Goal: Task Accomplishment & Management: Use online tool/utility

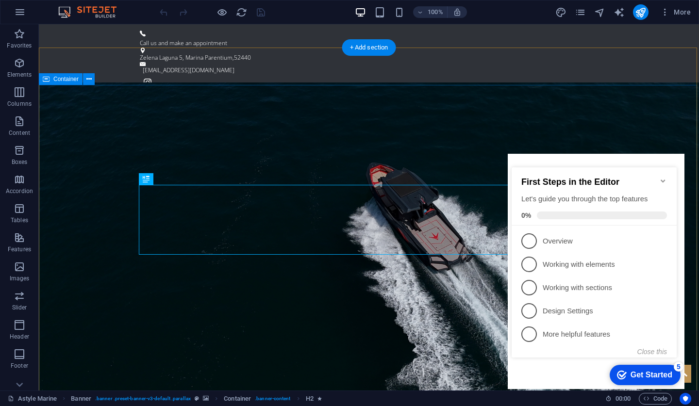
click at [661, 177] on icon "Minimize checklist" at bounding box center [663, 181] width 8 height 8
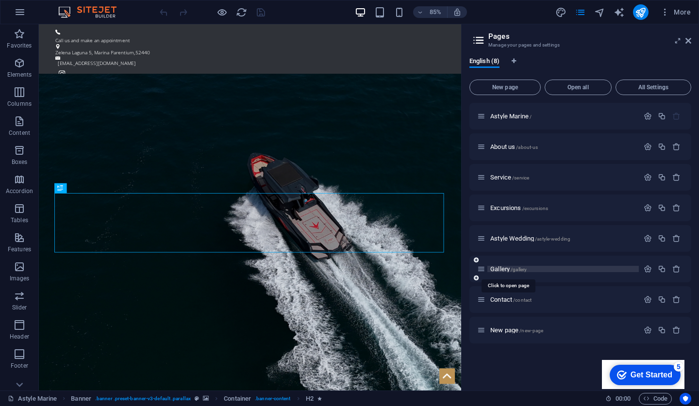
click at [495, 268] on span "Gallery /gallery" at bounding box center [508, 269] width 36 height 7
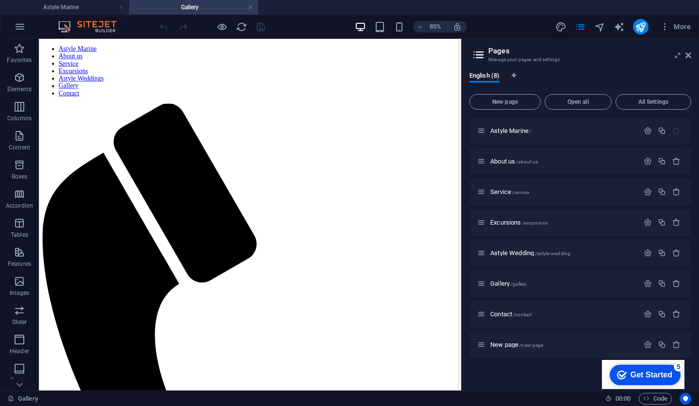
scroll to position [475, 0]
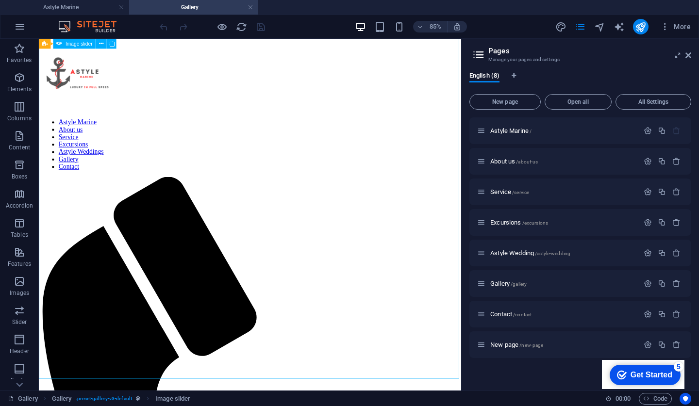
select select "px"
select select "ms"
select select "s"
select select "progressive"
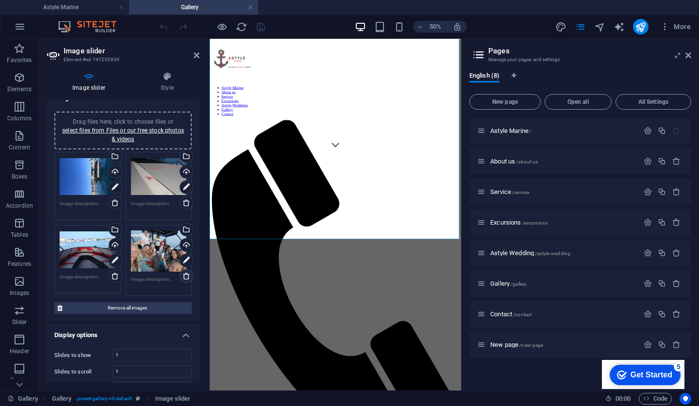
click at [184, 280] on link at bounding box center [187, 276] width 14 height 14
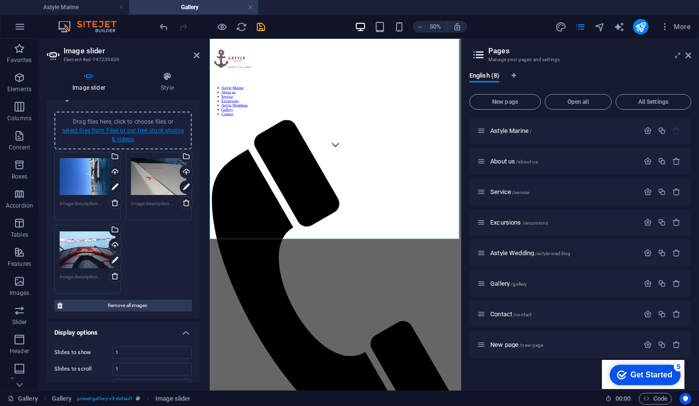
click at [162, 133] on link "select files from Files or our free stock photos & videos" at bounding box center [123, 135] width 122 height 16
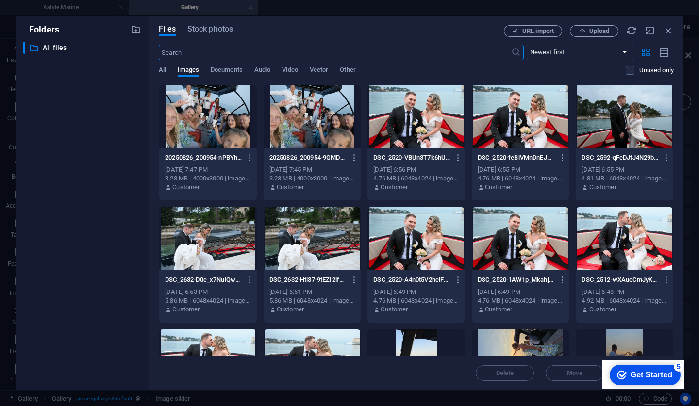
scroll to position [0, 0]
click at [218, 130] on div at bounding box center [208, 116] width 98 height 63
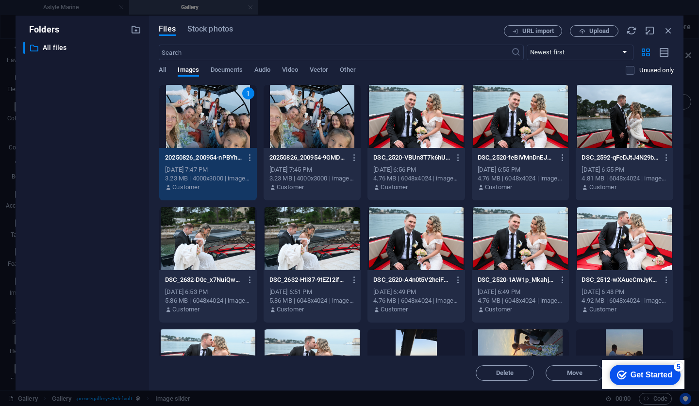
click at [218, 130] on div "1" at bounding box center [208, 116] width 98 height 63
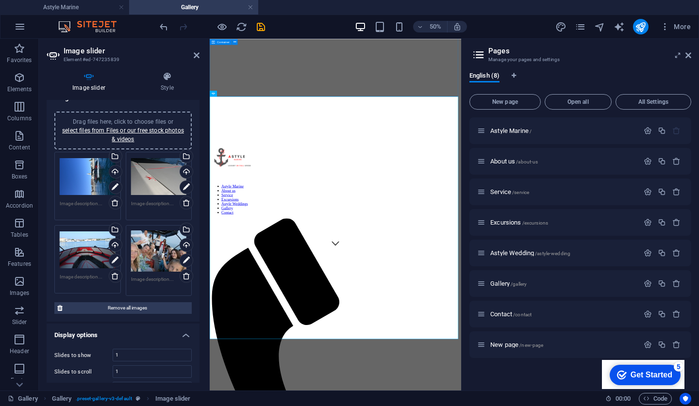
scroll to position [279, 0]
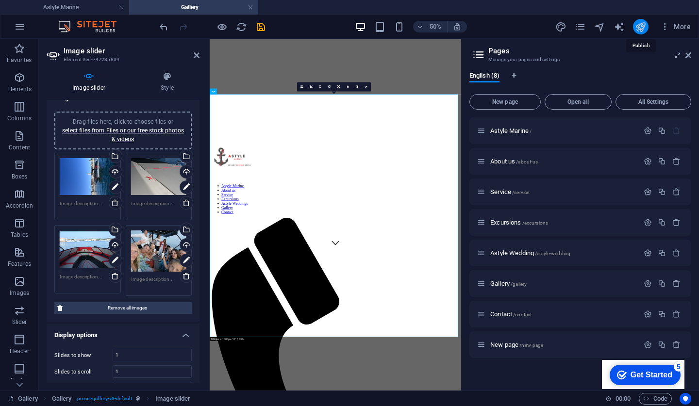
click at [640, 28] on icon "publish" at bounding box center [640, 26] width 11 height 11
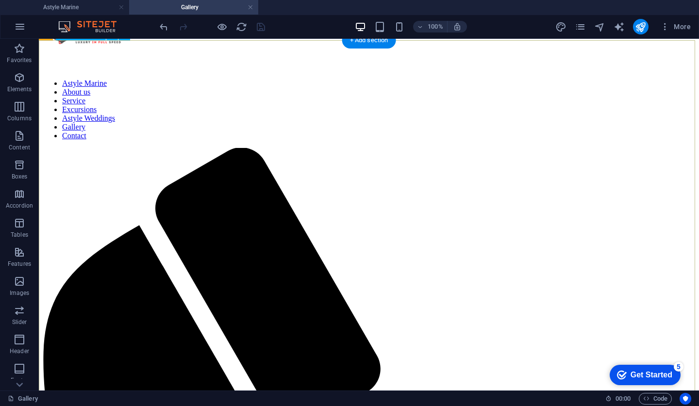
scroll to position [347, 0]
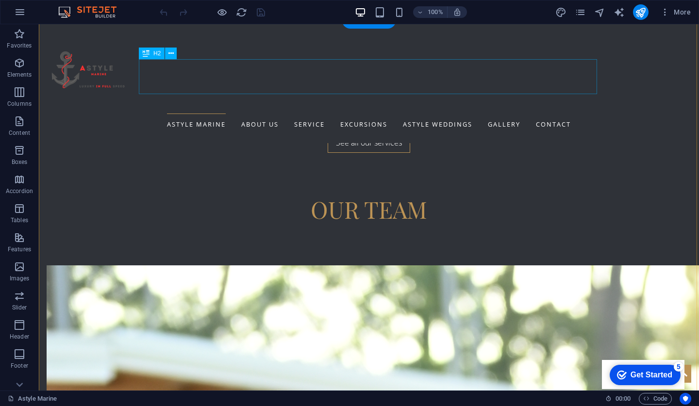
scroll to position [1854, 0]
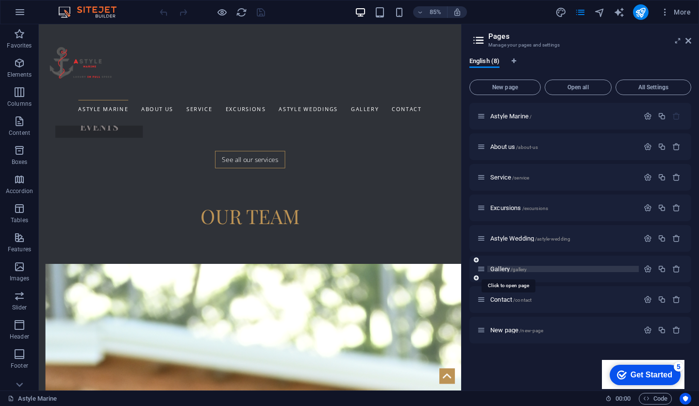
click at [496, 269] on span "Gallery /gallery" at bounding box center [508, 269] width 36 height 7
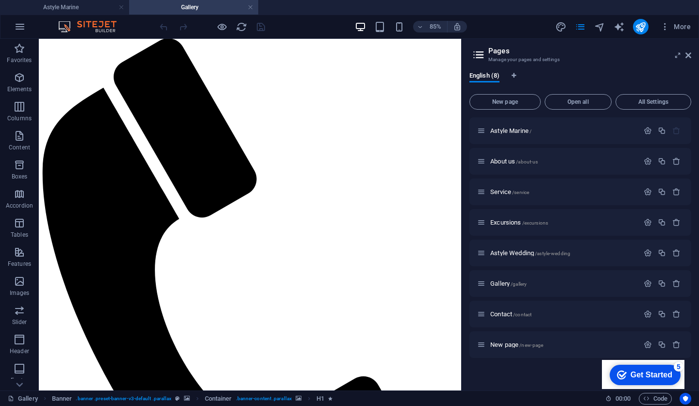
scroll to position [505, 0]
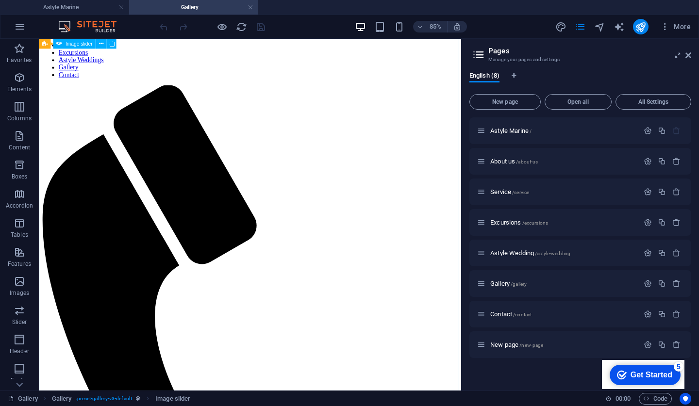
scroll to position [421, 0]
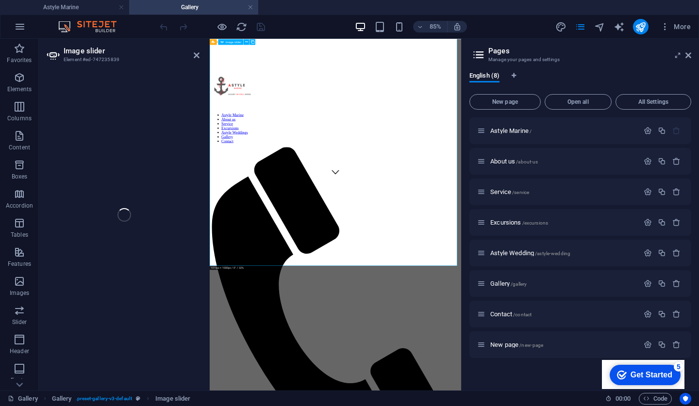
select select "px"
select select "ms"
select select "s"
select select "progressive"
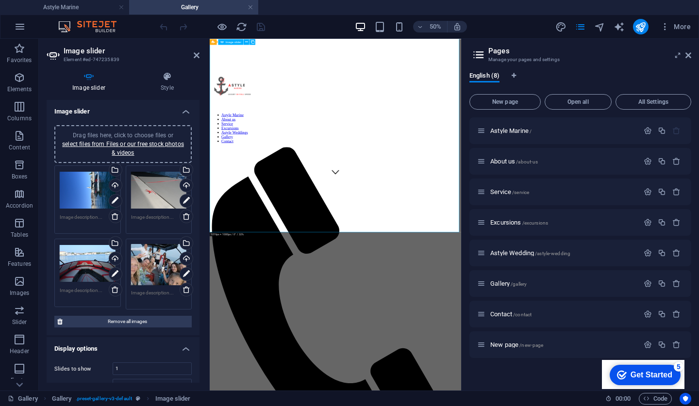
scroll to position [488, 0]
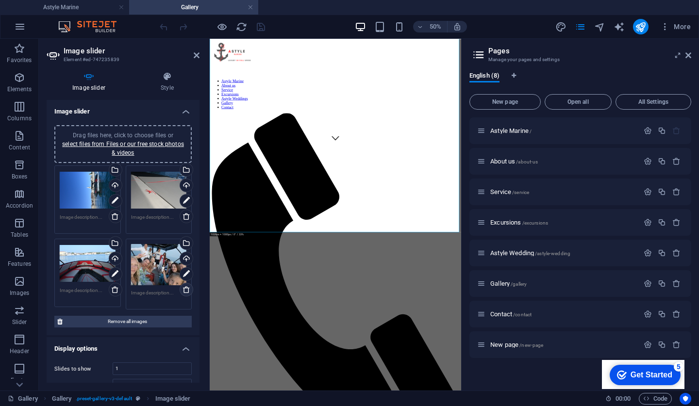
click at [183, 289] on icon at bounding box center [187, 290] width 8 height 8
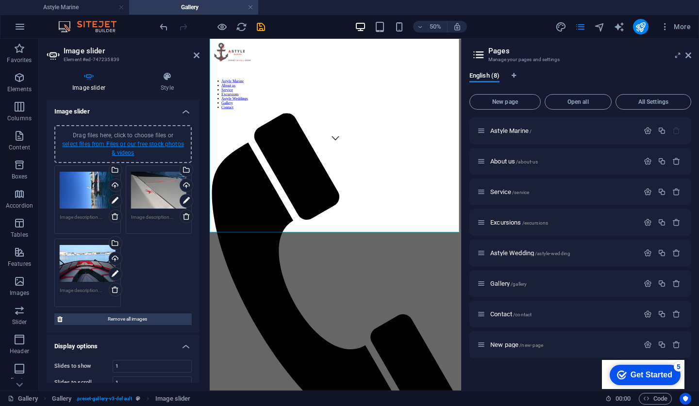
click at [137, 143] on link "select files from Files or our free stock photos & videos" at bounding box center [123, 149] width 122 height 16
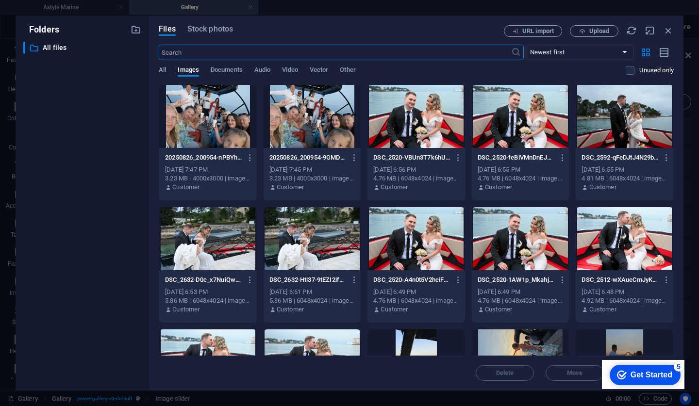
scroll to position [0, 0]
click at [292, 122] on div at bounding box center [313, 116] width 98 height 63
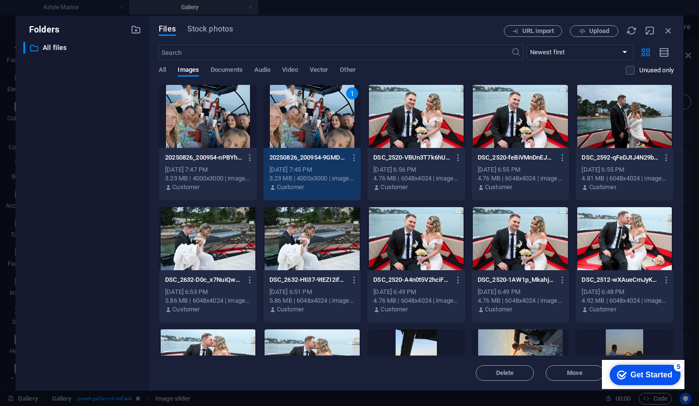
click at [292, 122] on div "1" at bounding box center [313, 116] width 98 height 63
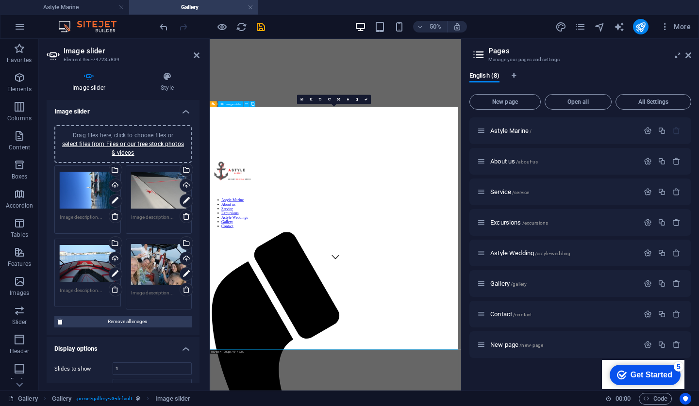
scroll to position [253, 0]
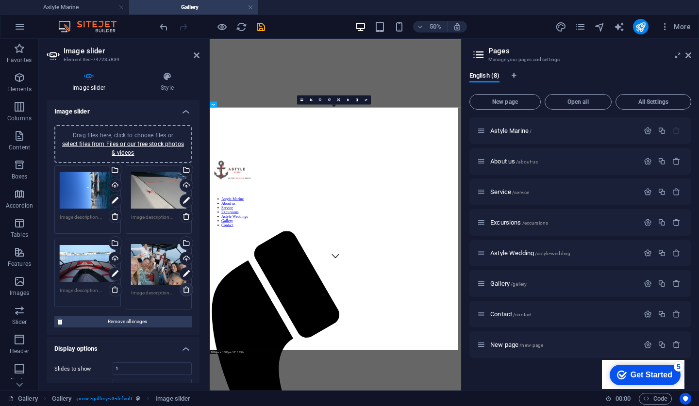
click at [183, 288] on icon at bounding box center [187, 290] width 8 height 8
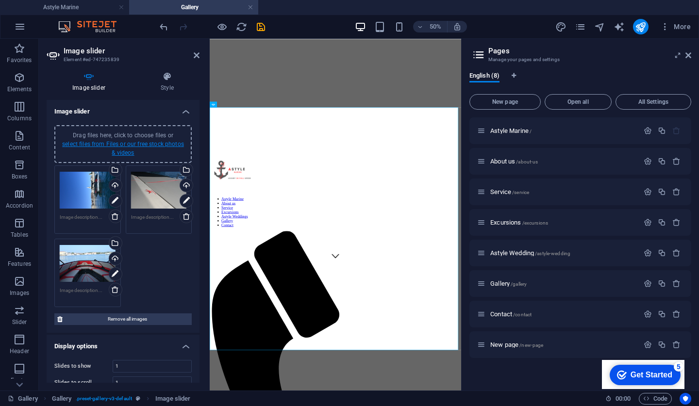
click at [175, 145] on link "select files from Files or our free stock photos & videos" at bounding box center [123, 149] width 122 height 16
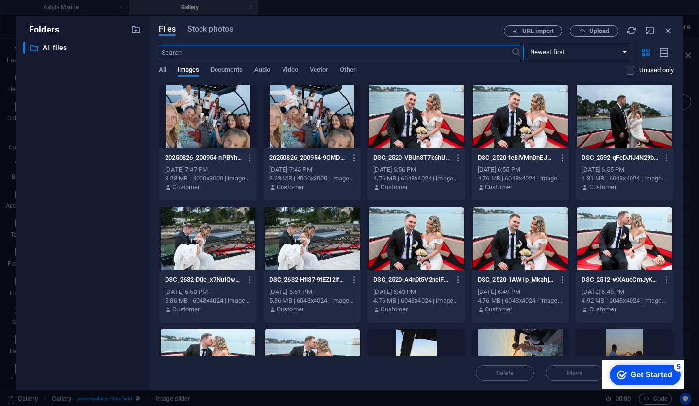
scroll to position [0, 0]
click at [227, 114] on div at bounding box center [208, 116] width 98 height 63
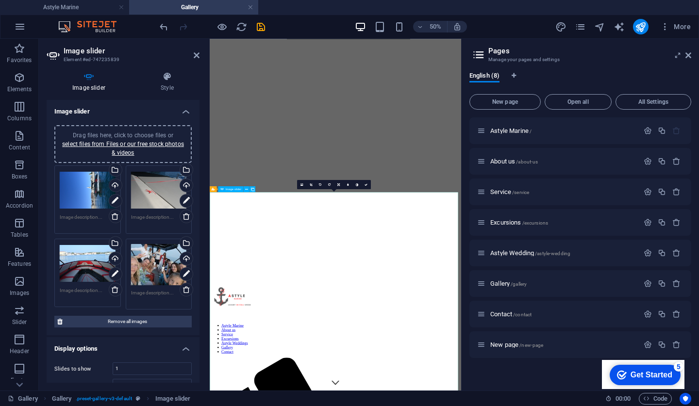
scroll to position [184, 0]
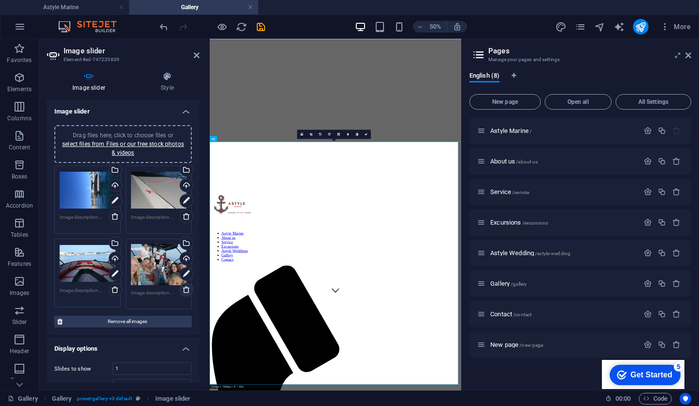
click at [184, 290] on icon at bounding box center [187, 290] width 8 height 8
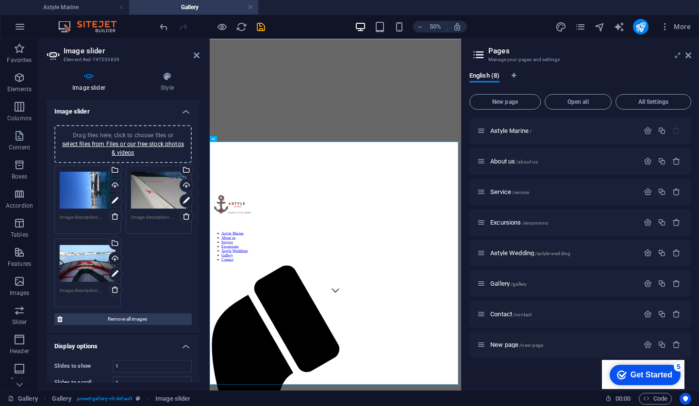
click at [177, 148] on div "Drag files here, click to choose files or select files from Files or our free s…" at bounding box center [123, 144] width 126 height 26
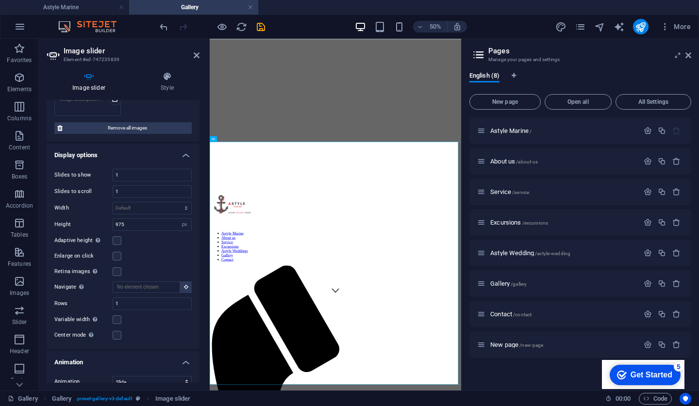
scroll to position [299, 0]
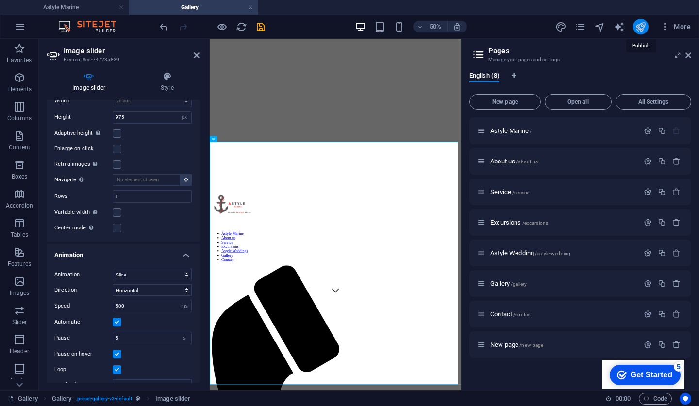
click at [641, 26] on icon "publish" at bounding box center [640, 26] width 11 height 11
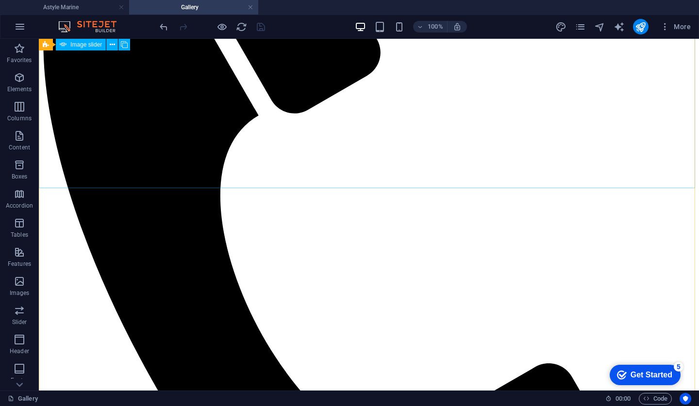
scroll to position [821, 0]
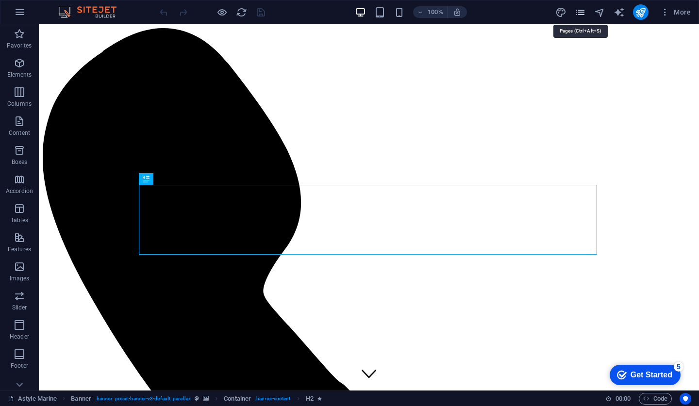
click at [584, 17] on icon "pages" at bounding box center [580, 12] width 11 height 11
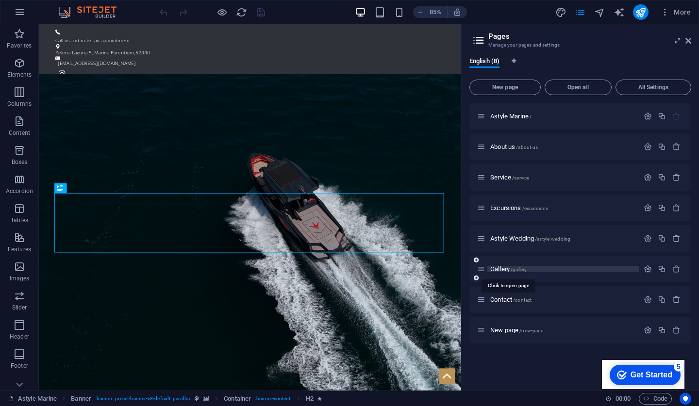
click at [502, 270] on span "Gallery /gallery" at bounding box center [508, 269] width 36 height 7
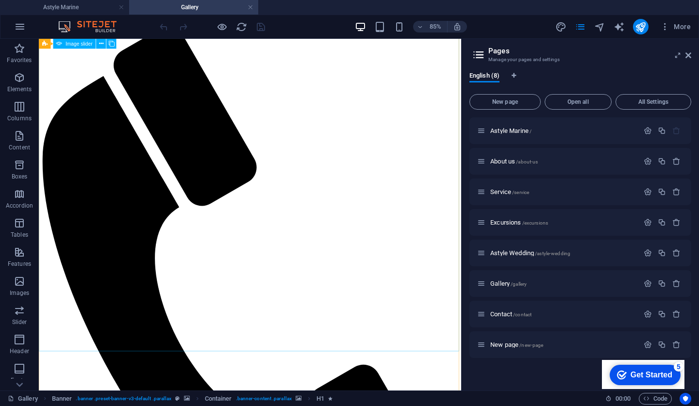
scroll to position [504, 0]
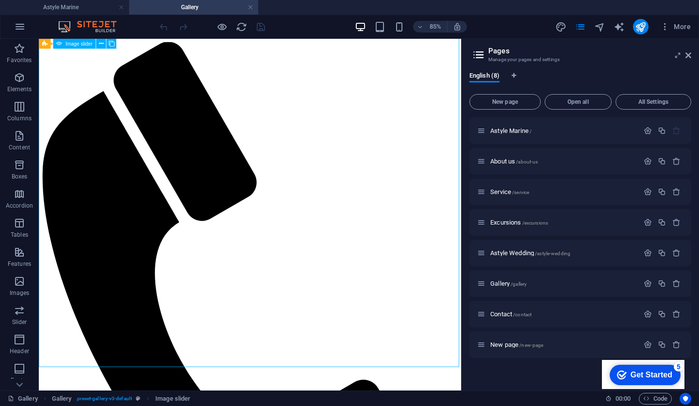
scroll to position [488, 0]
select select "px"
select select "ms"
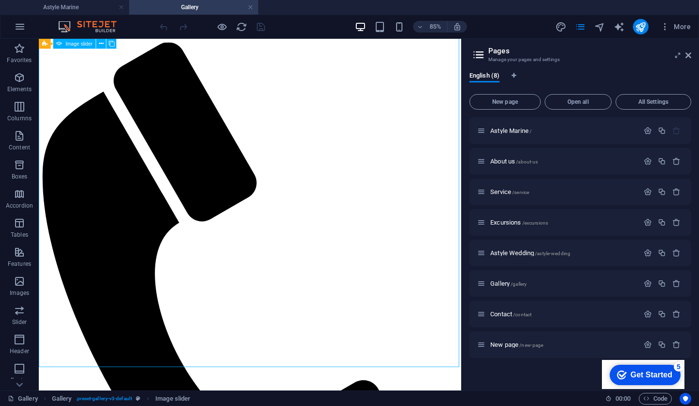
select select "s"
select select "progressive"
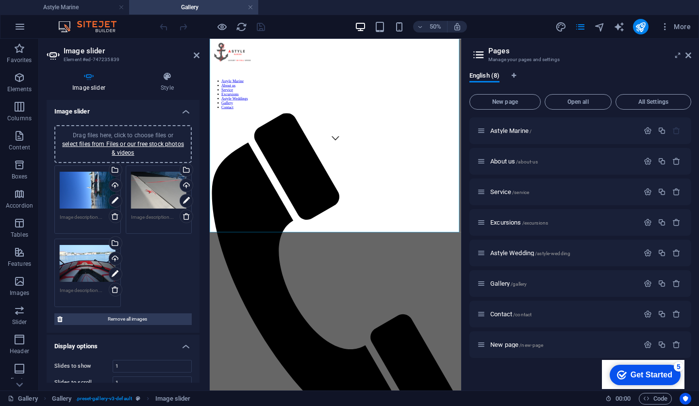
click at [159, 149] on div "Drag files here, click to choose files or select files from Files or our free s…" at bounding box center [123, 144] width 126 height 26
click at [169, 141] on link "select files from Files or our free stock photos & videos" at bounding box center [123, 149] width 122 height 16
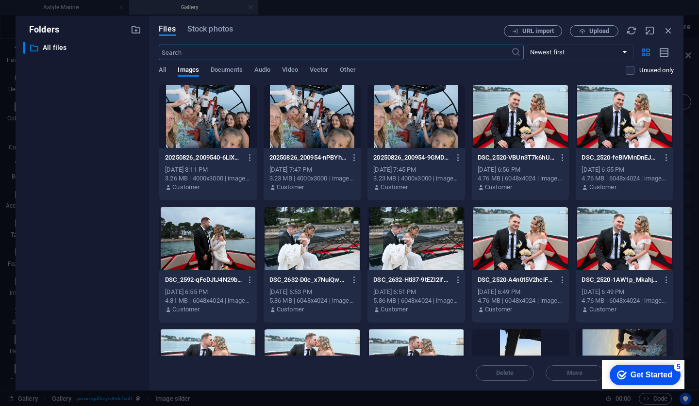
scroll to position [0, 0]
click at [206, 113] on div at bounding box center [208, 116] width 98 height 63
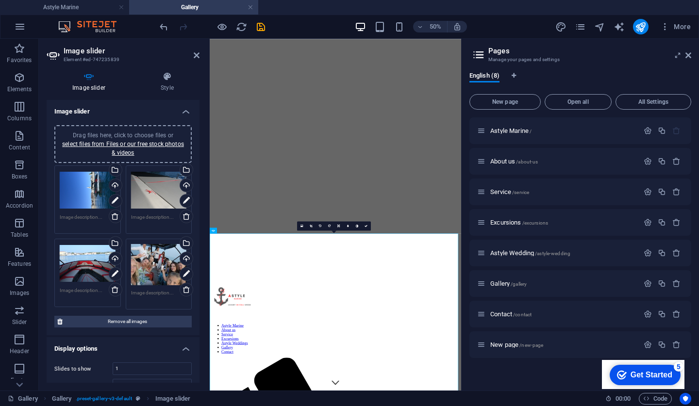
scroll to position [77, 0]
click at [0, 0] on icon at bounding box center [0, 0] width 0 height 0
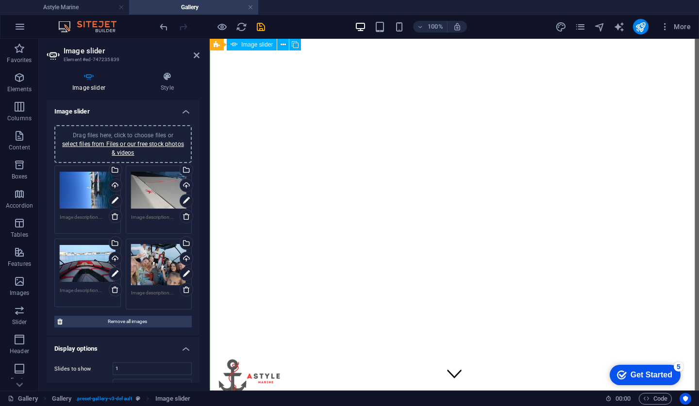
scroll to position [460, 0]
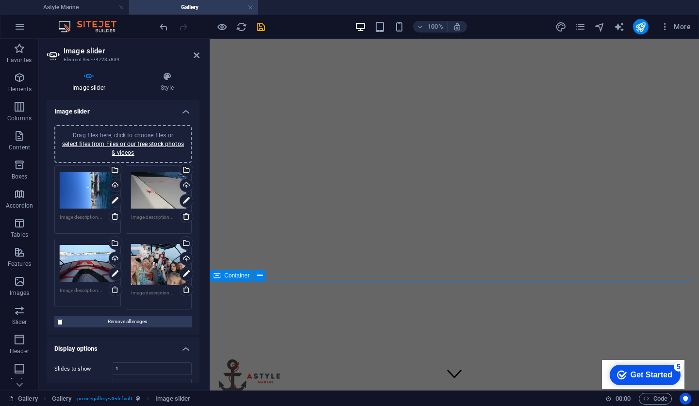
scroll to position [88, 0]
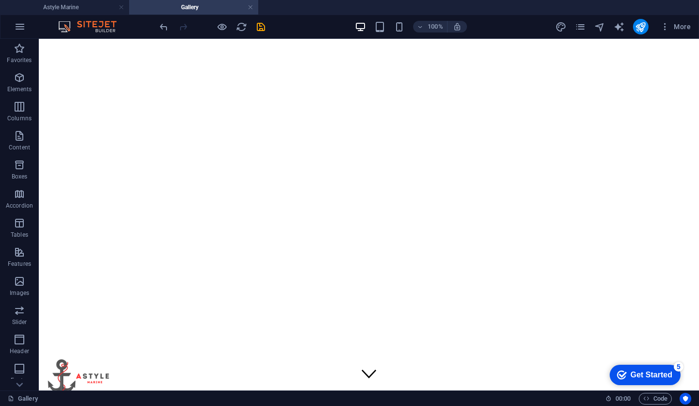
scroll to position [53, 0]
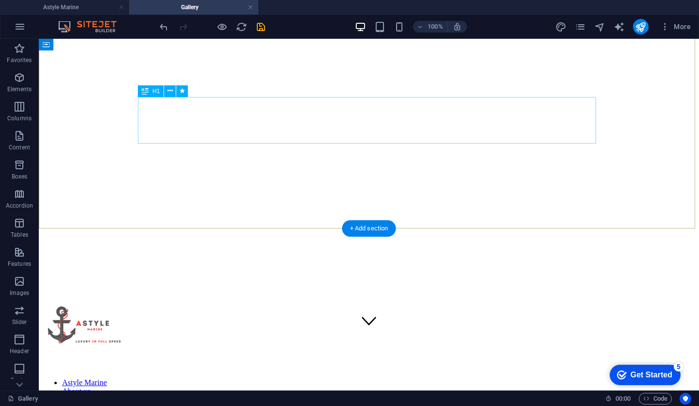
click at [169, 29] on div at bounding box center [212, 27] width 109 height 16
click at [164, 27] on icon "undo" at bounding box center [163, 26] width 11 height 11
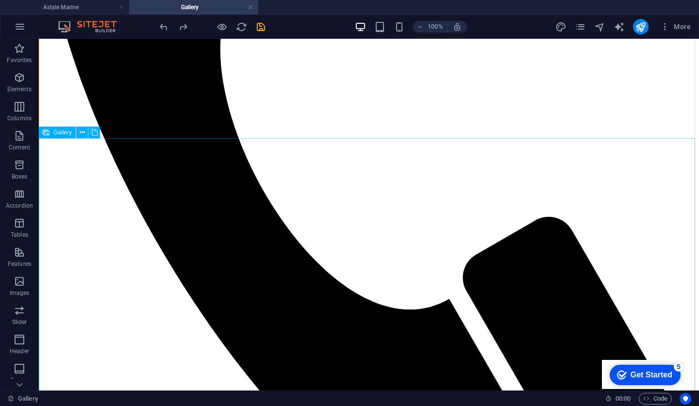
scroll to position [798, 0]
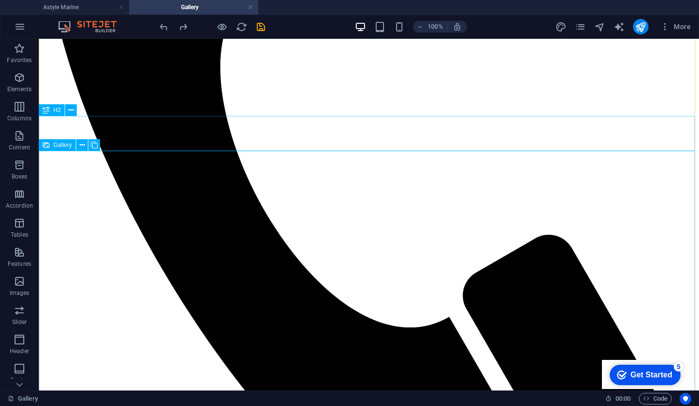
click at [63, 142] on span "Gallery" at bounding box center [62, 145] width 18 height 6
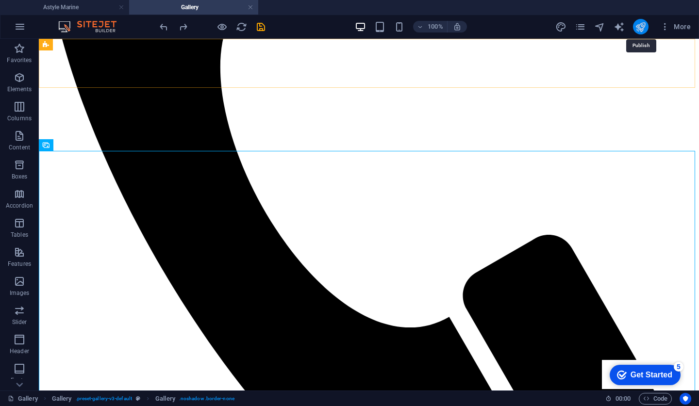
click at [646, 28] on icon "publish" at bounding box center [640, 26] width 11 height 11
